Goal: Task Accomplishment & Management: Manage account settings

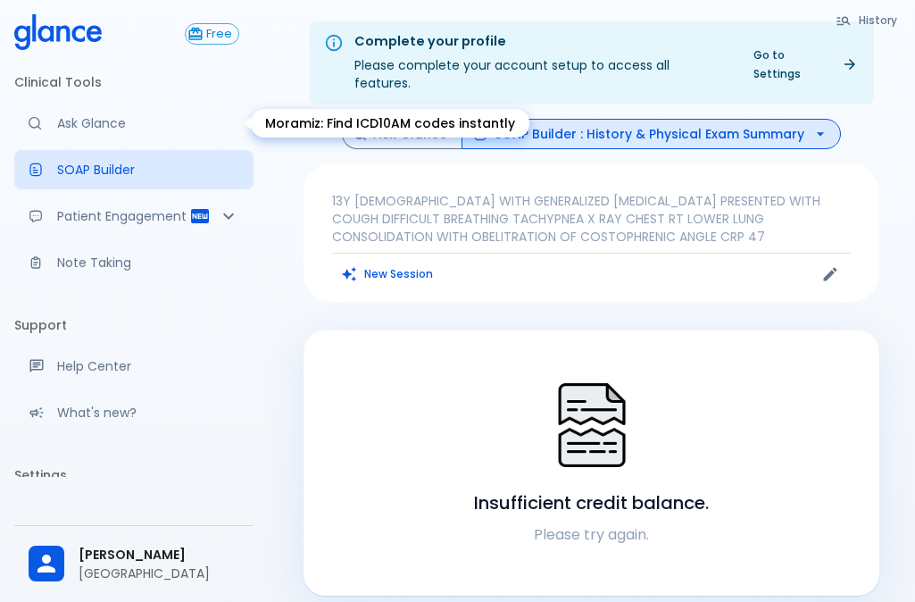
click at [109, 120] on p "Ask Glance" at bounding box center [148, 123] width 182 height 18
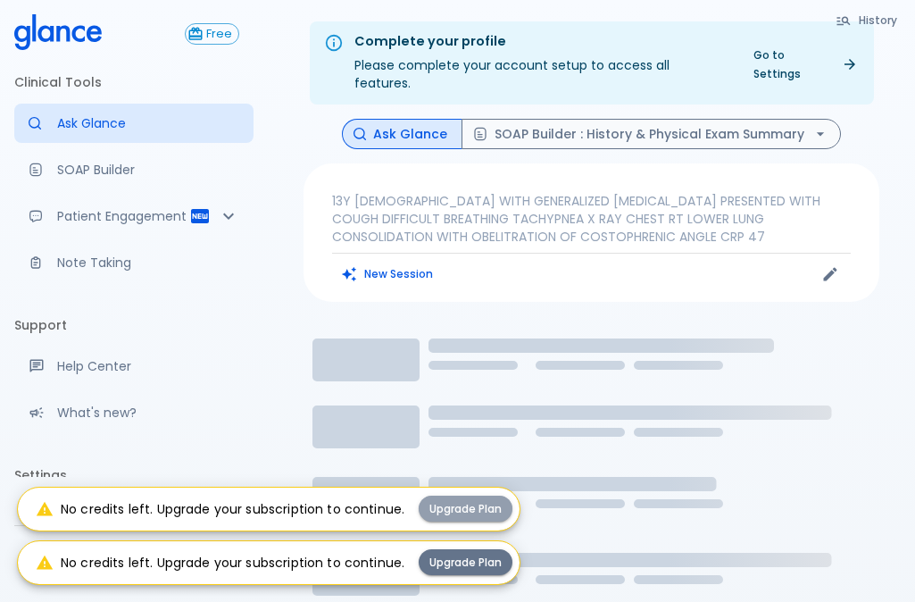
click at [481, 507] on button "Upgrade Plan" at bounding box center [466, 508] width 94 height 26
